Goal: Communication & Community: Answer question/provide support

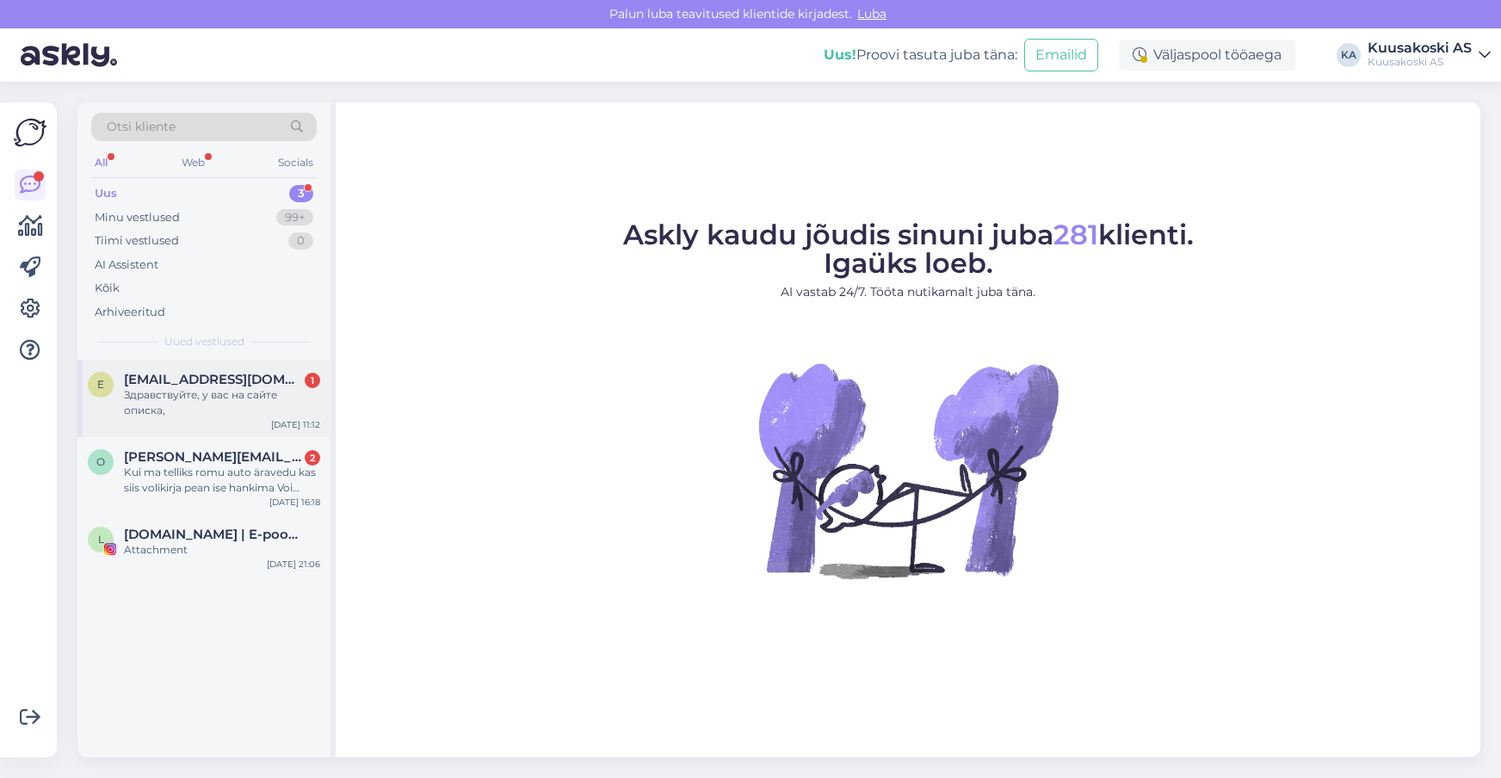
click at [174, 409] on div "Здравствуйте, у вас на сайте описка," at bounding box center [222, 402] width 196 height 31
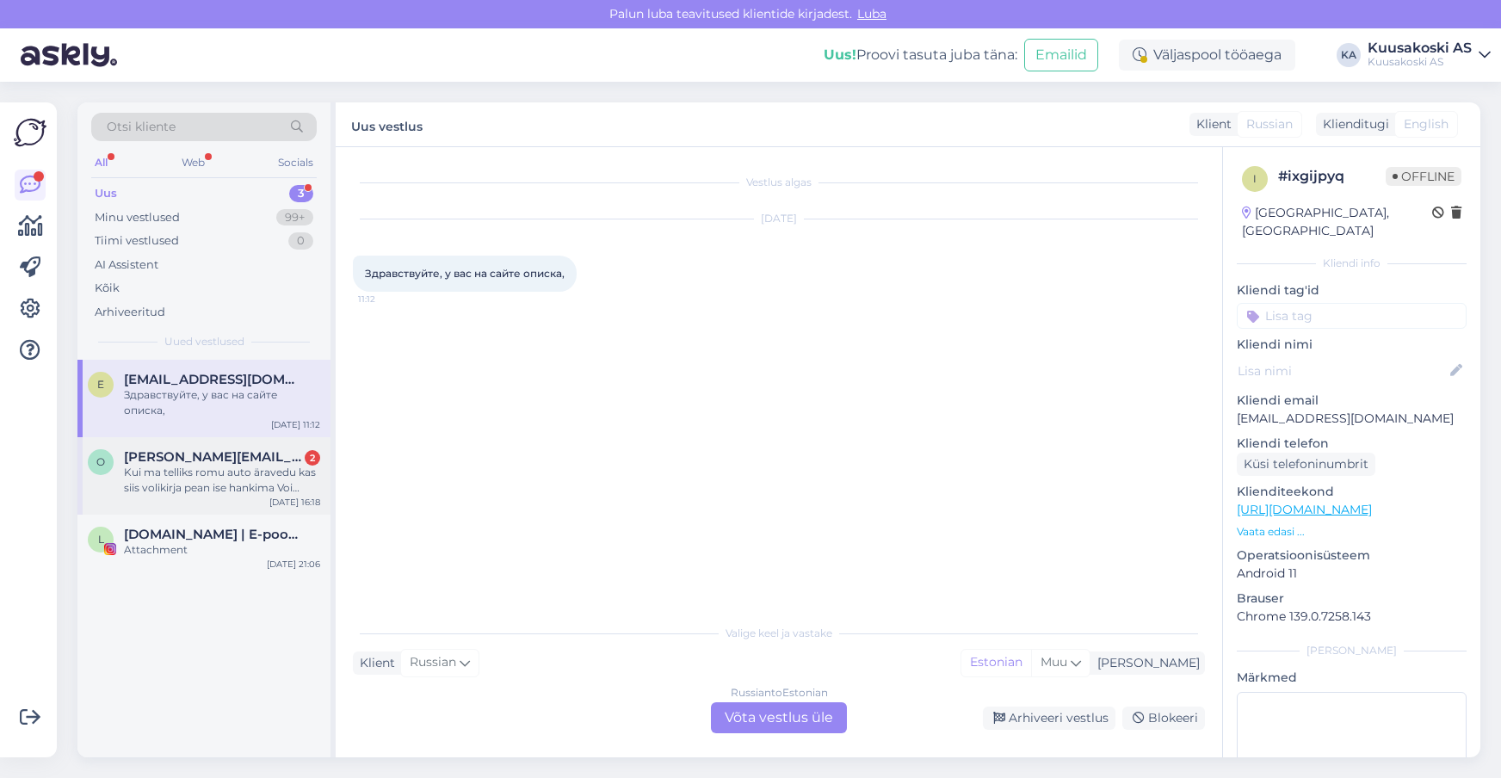
click at [188, 466] on div "Kui ma telliks romu auto äravedu kas siis volikirja pean ise hankima Voi tullak…" at bounding box center [222, 480] width 196 height 31
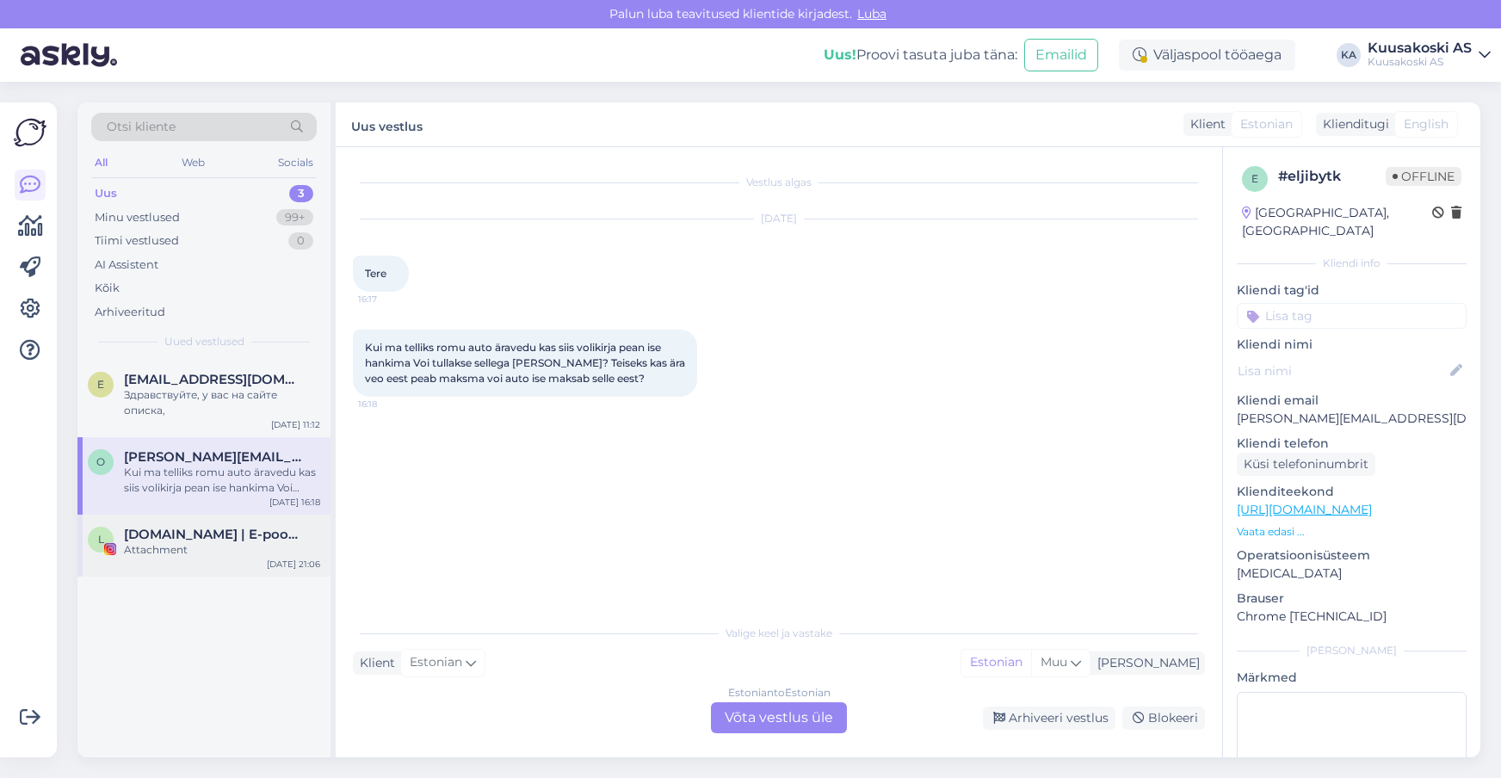
click at [187, 551] on div "Attachment" at bounding box center [222, 549] width 196 height 15
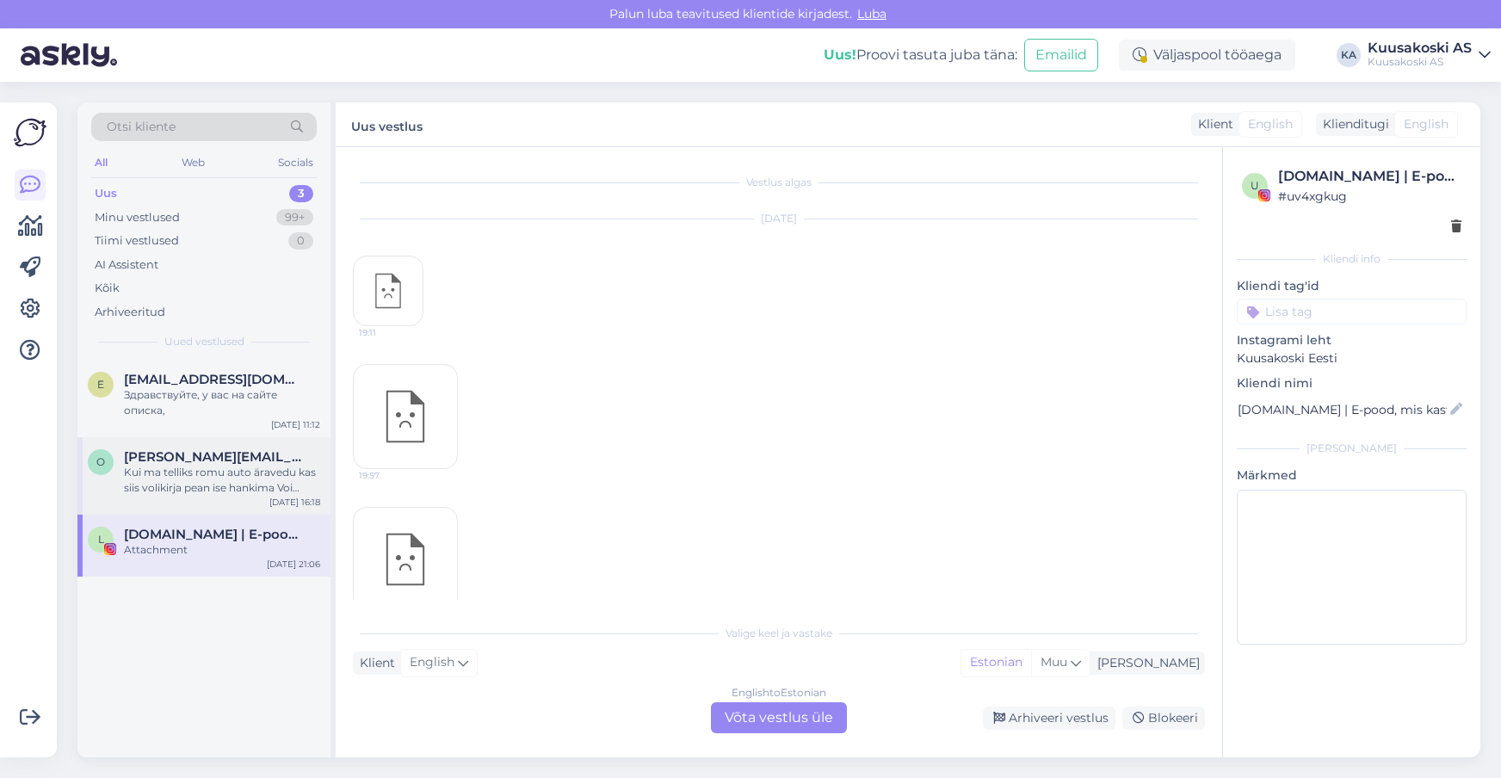
click at [188, 501] on div "o [EMAIL_ADDRESS][DOMAIN_NAME] Kui ma telliks romu auto äravedu kas siis voliki…" at bounding box center [203, 475] width 253 height 77
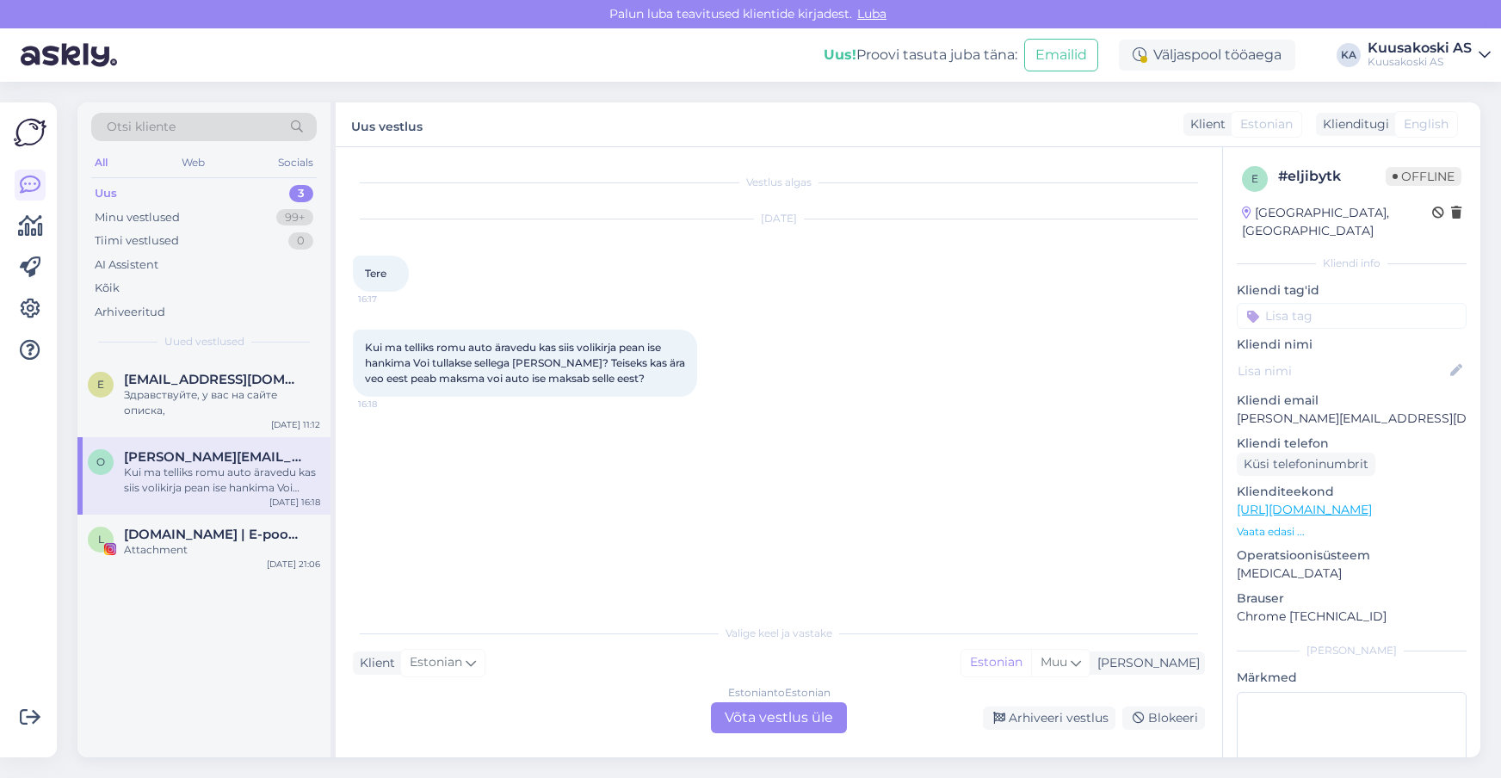
click at [1434, 255] on div "e # eljibytk Offline [GEOGRAPHIC_DATA], [GEOGRAPHIC_DATA] Kliendi info Kliendi …" at bounding box center [1351, 510] width 257 height 726
click at [754, 710] on div "Estonian to Estonian Võta vestlus üle" at bounding box center [779, 717] width 136 height 31
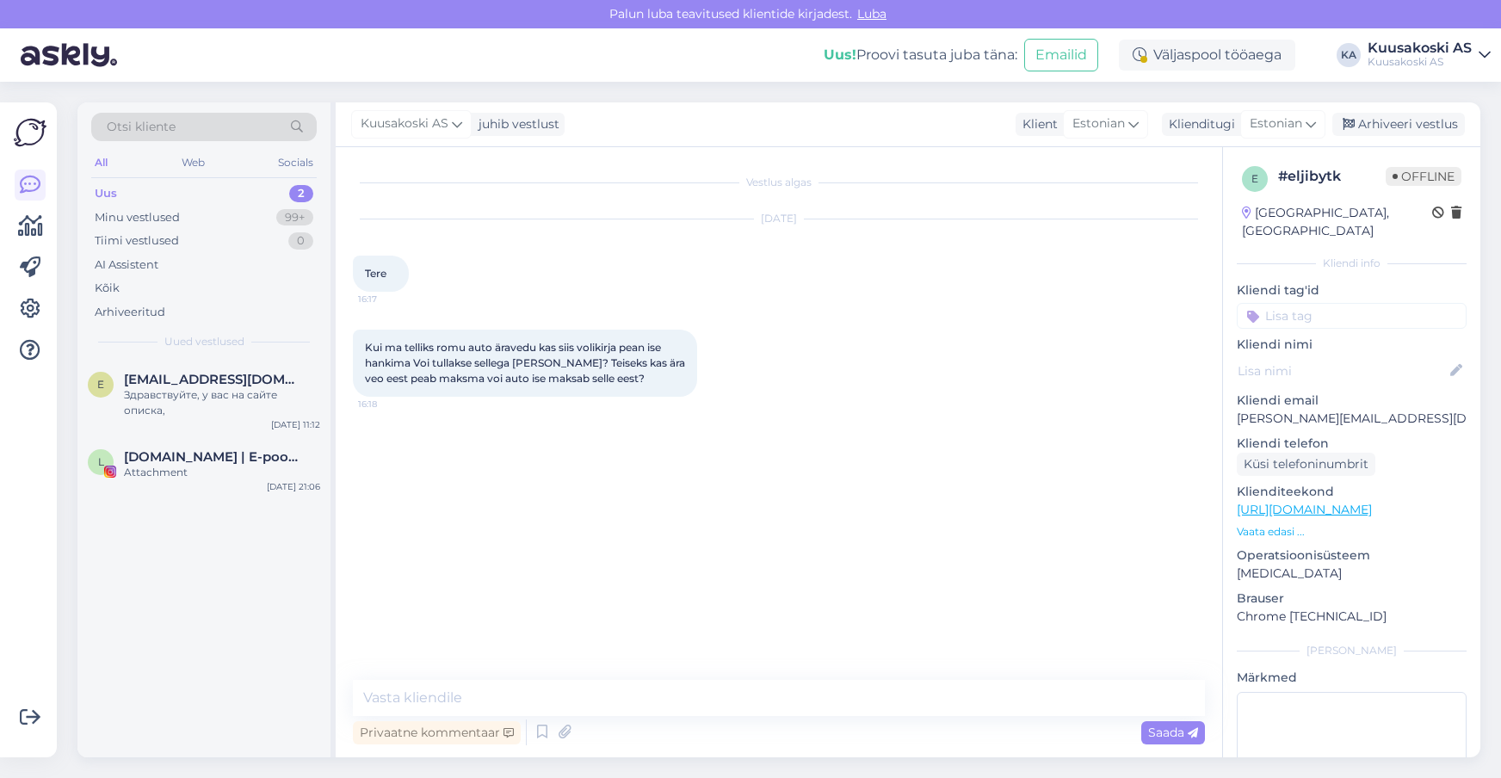
click at [442, 679] on div "Vestlus algas [DATE] Tere 16:17 Kui ma telliks romu auto äravedu kas siis volik…" at bounding box center [779, 452] width 886 height 610
click at [390, 700] on textarea at bounding box center [779, 698] width 852 height 36
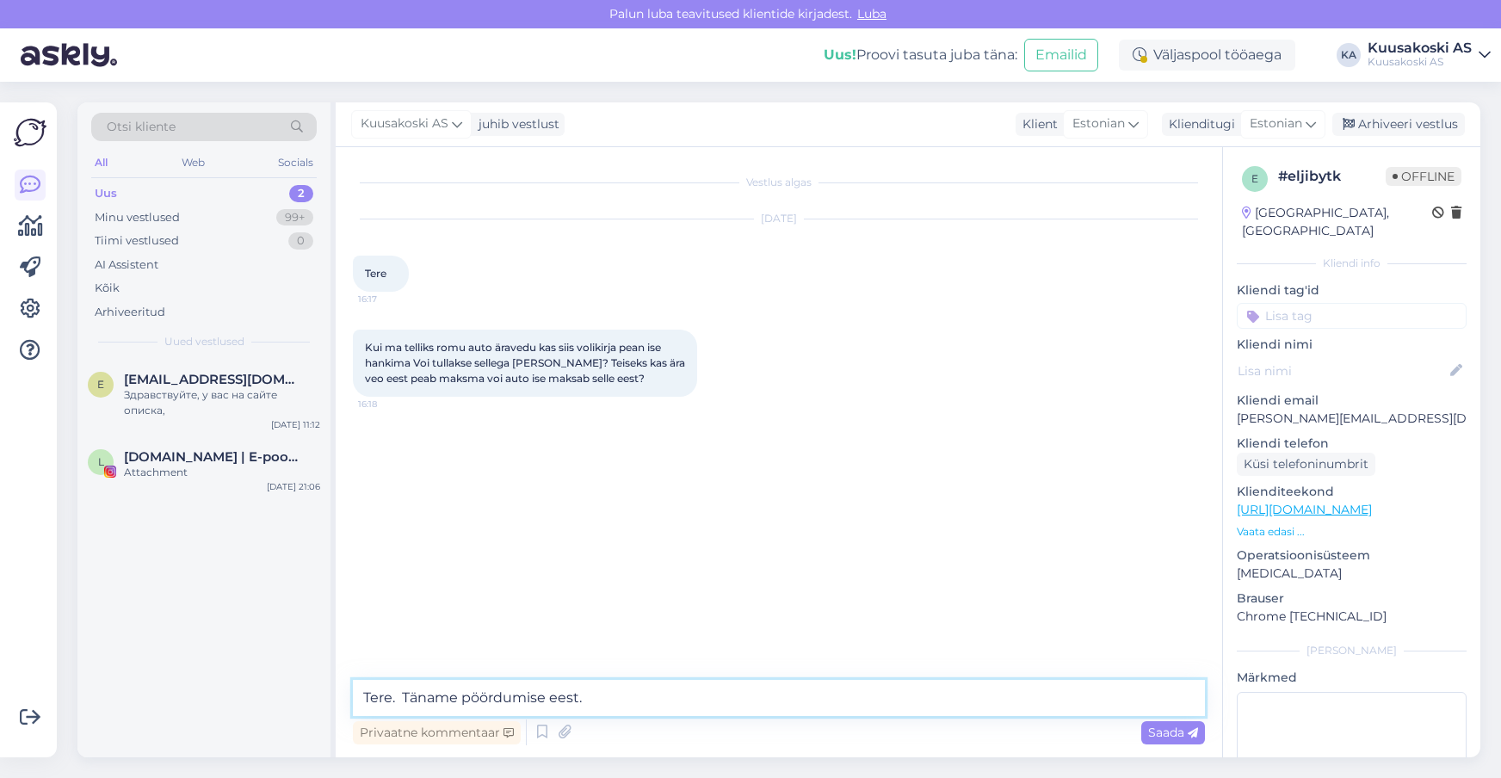
paste textarea "Metalli transportimiseks pakume ainult tõstukauto teenust, st puksiiri teenust …"
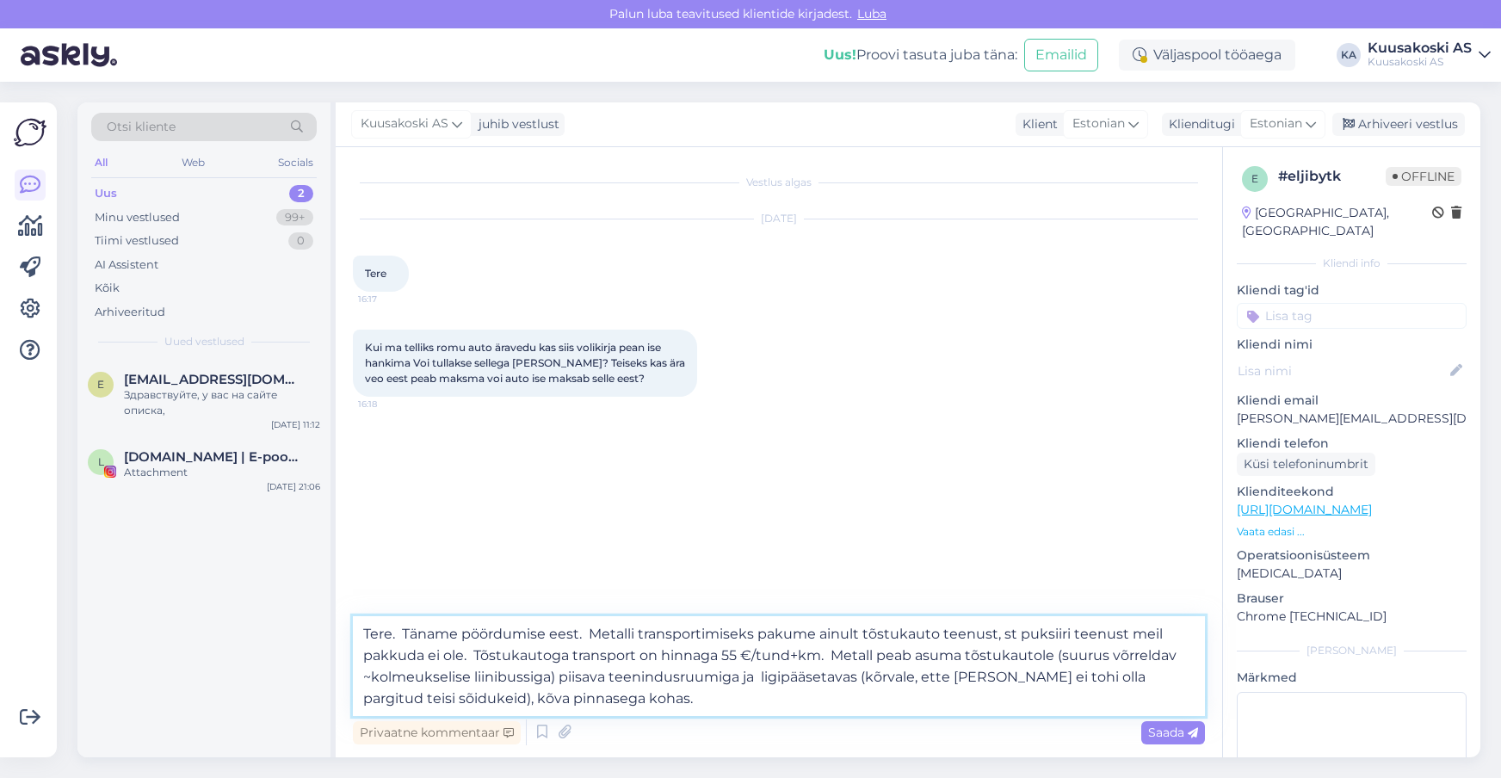
drag, startPoint x: 552, startPoint y: 656, endPoint x: 818, endPoint y: 653, distance: 266.0
click at [818, 653] on textarea "Tere. Täname pöördumise eest. Metalli transportimiseks pakume ainult tõstukauto…" at bounding box center [779, 666] width 852 height 100
click at [669, 654] on textarea "Tere. Täname pöördumise eest. Metalli transportimiseks pakume ainult tõstukauto…" at bounding box center [779, 666] width 852 height 100
drag, startPoint x: 660, startPoint y: 657, endPoint x: 821, endPoint y: 653, distance: 161.0
click at [821, 653] on textarea "Tere. Täname pöördumise eest. Metalli transportimiseks pakume ainult tõstukauto…" at bounding box center [779, 666] width 852 height 100
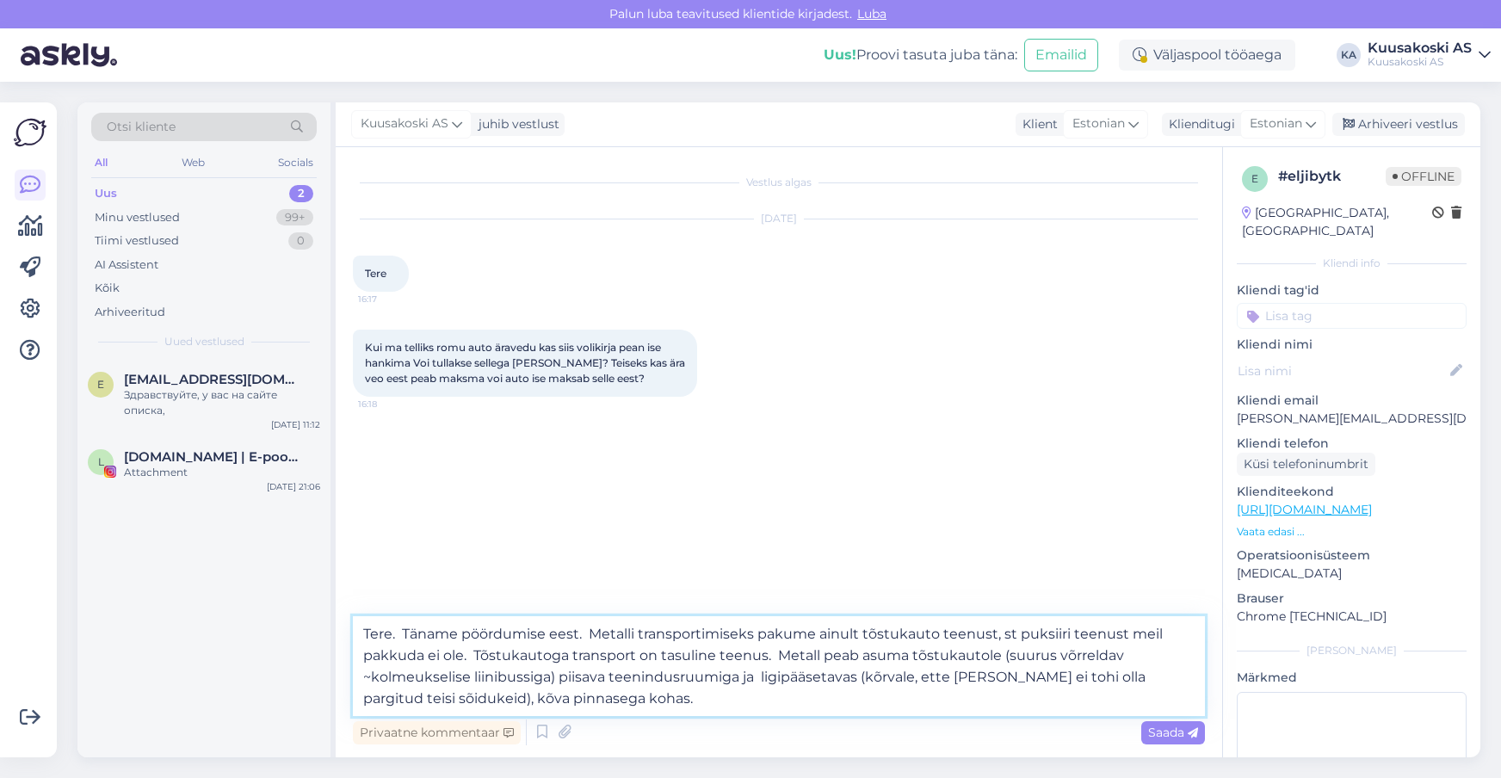
click at [604, 695] on textarea "Tere. Täname pöördumise eest. Metalli transportimiseks pakume ainult tõstukauto…" at bounding box center [779, 666] width 852 height 100
type textarea "Tere. Täname pöördumise eest. Metalli transportimiseks pakume ainult tõstukauto…"
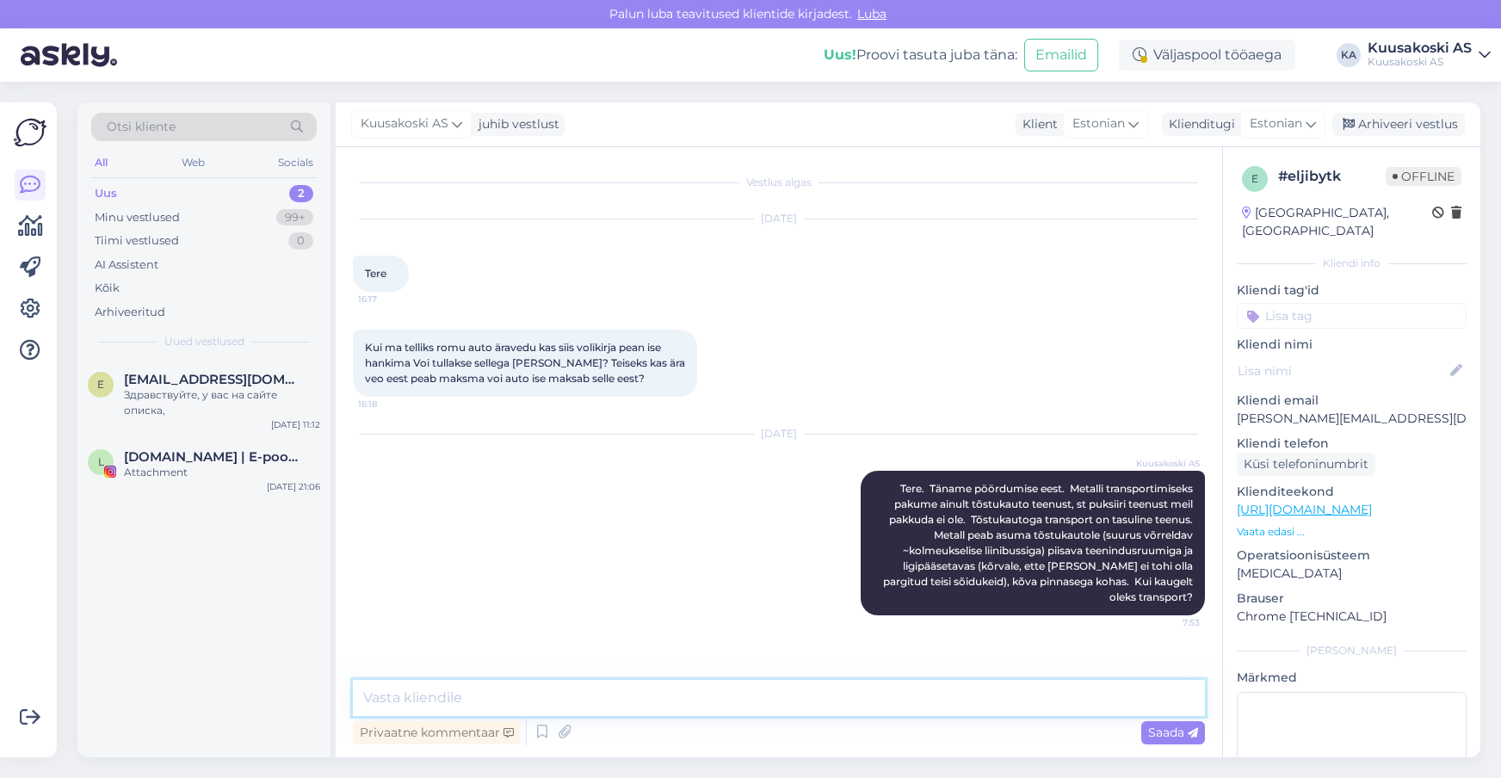
click at [633, 702] on textarea at bounding box center [779, 698] width 852 height 36
paste textarea "Sõiduki käitlemiseks peab registrijärgne omanik esitama kehtiva registreerimist…"
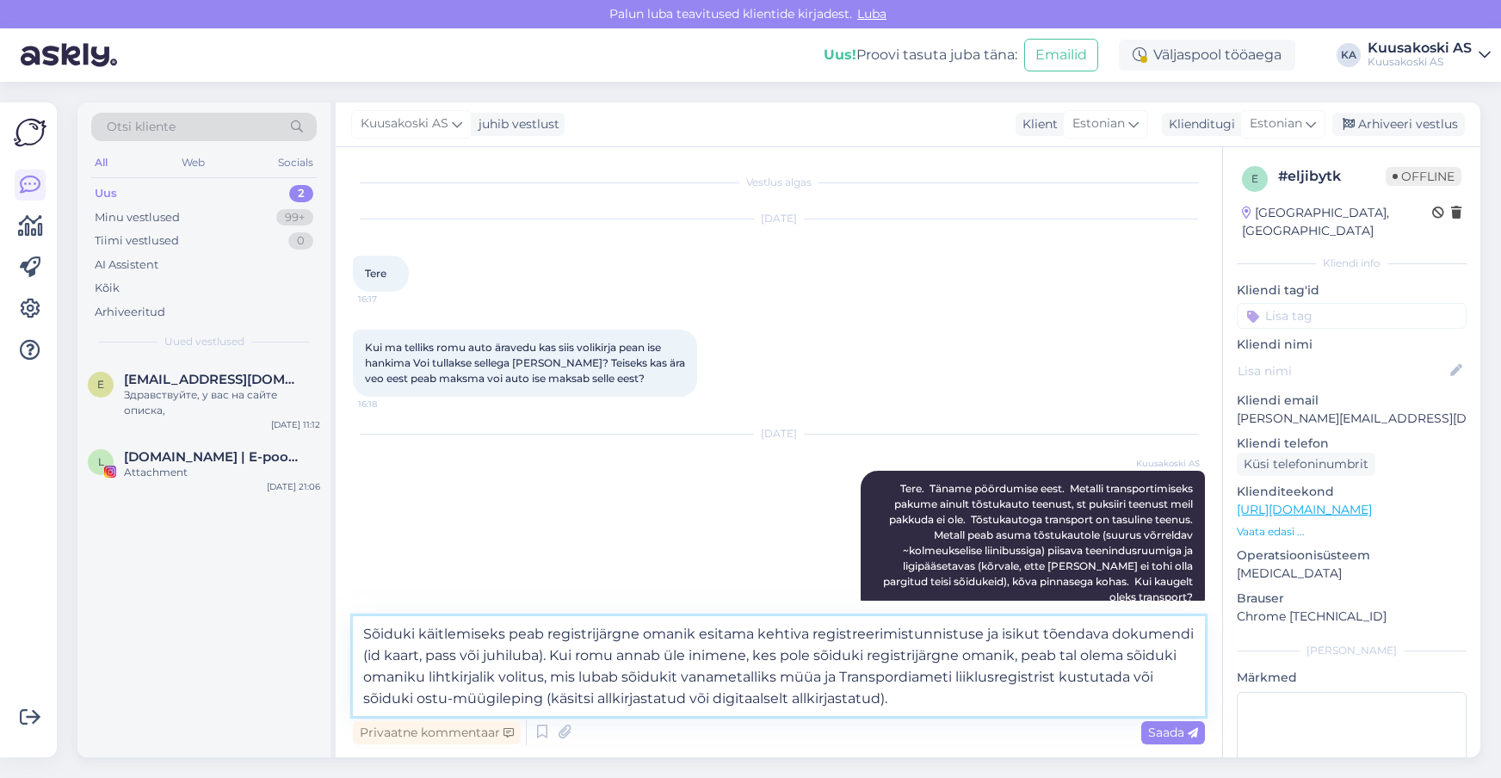
paste textarea "Volikirja näidis (punkt 3): [URL][DOMAIN_NAME]"
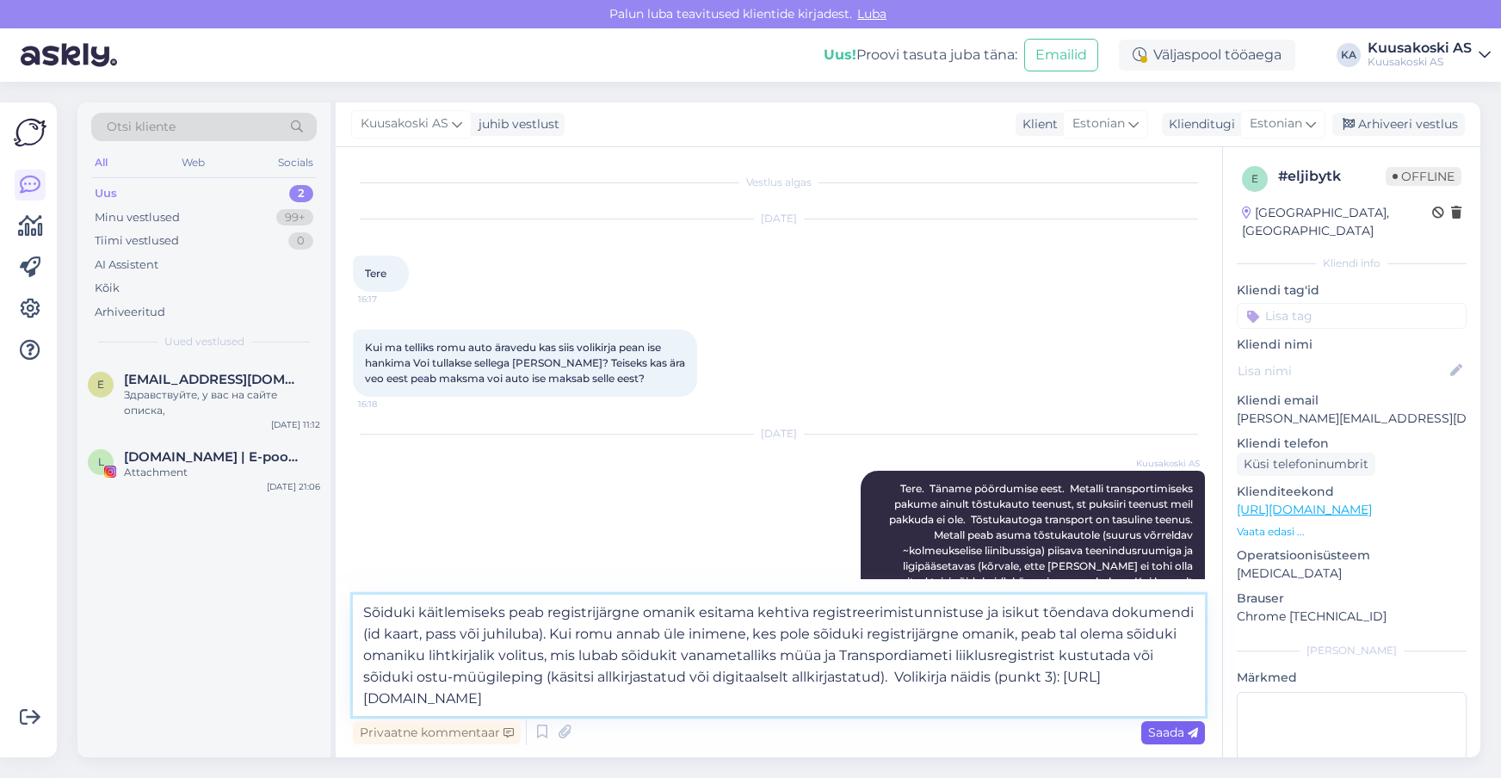
type textarea "Sõiduki käitlemiseks peab registrijärgne omanik esitama kehtiva registreerimist…"
click at [1152, 730] on span "Saada" at bounding box center [1173, 732] width 50 height 15
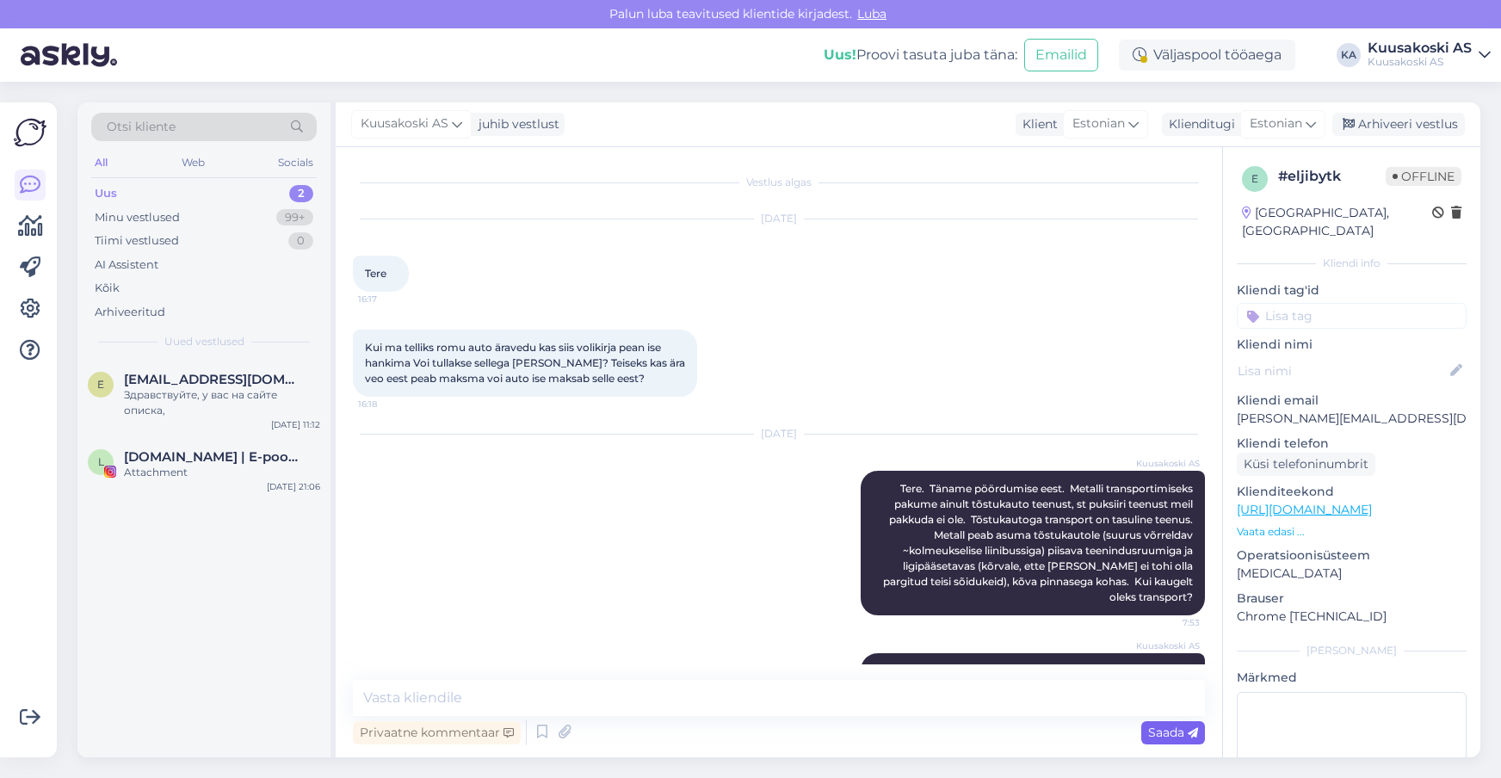
scroll to position [183, 0]
